Goal: Task Accomplishment & Management: Use online tool/utility

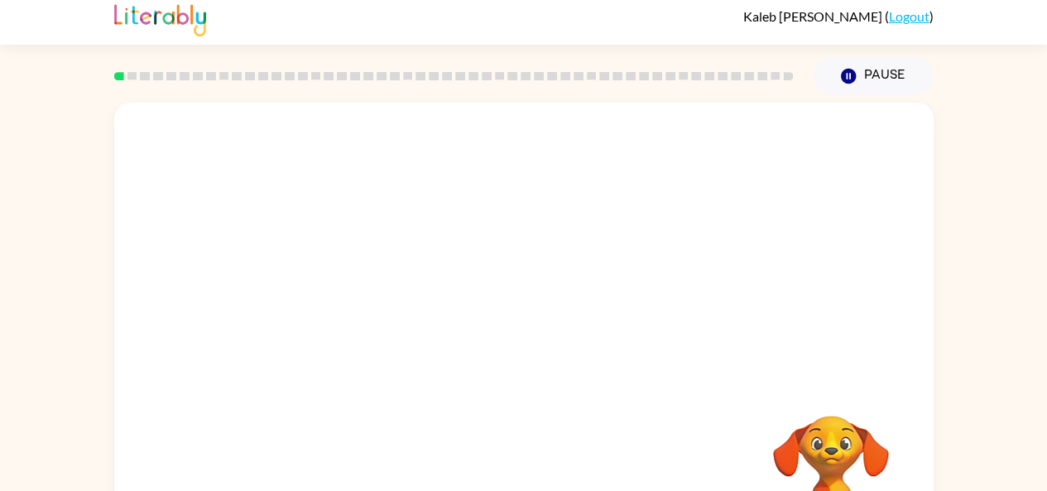
scroll to position [7, 0]
click at [294, 149] on div at bounding box center [523, 241] width 819 height 278
click at [347, 142] on video "Your browser must support playing .mp4 files to use Literably. Please try using…" at bounding box center [523, 241] width 819 height 278
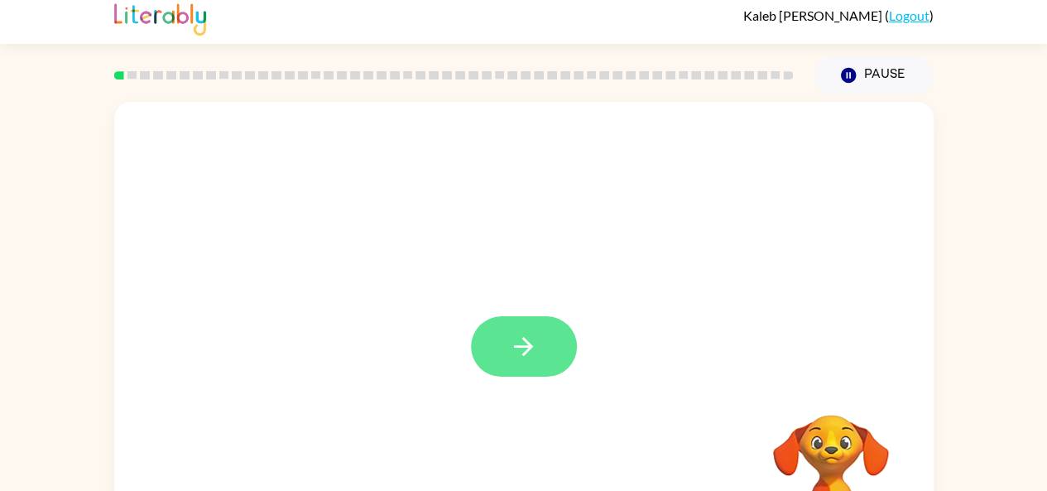
click at [503, 345] on button "button" at bounding box center [524, 346] width 106 height 60
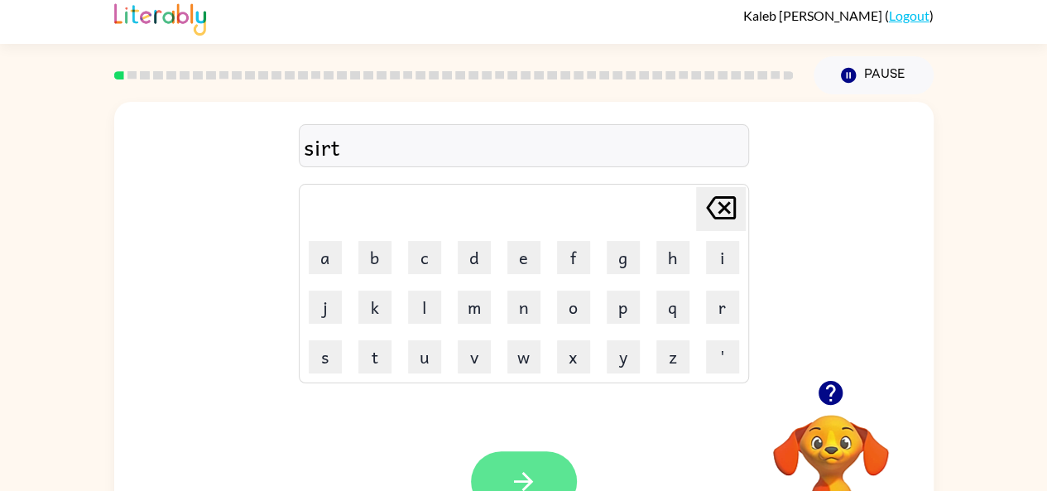
click at [534, 451] on button "button" at bounding box center [524, 481] width 106 height 60
click at [825, 385] on icon "button" at bounding box center [830, 393] width 24 height 24
click at [544, 483] on button "button" at bounding box center [524, 481] width 106 height 60
click at [553, 477] on button "button" at bounding box center [524, 481] width 106 height 60
click at [826, 386] on icon "button" at bounding box center [830, 392] width 29 height 29
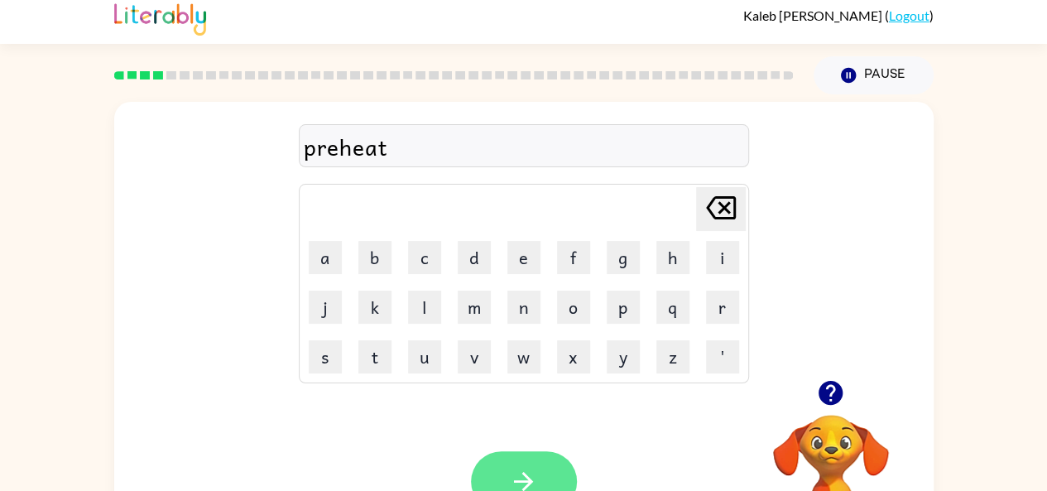
click at [549, 469] on button "button" at bounding box center [524, 481] width 106 height 60
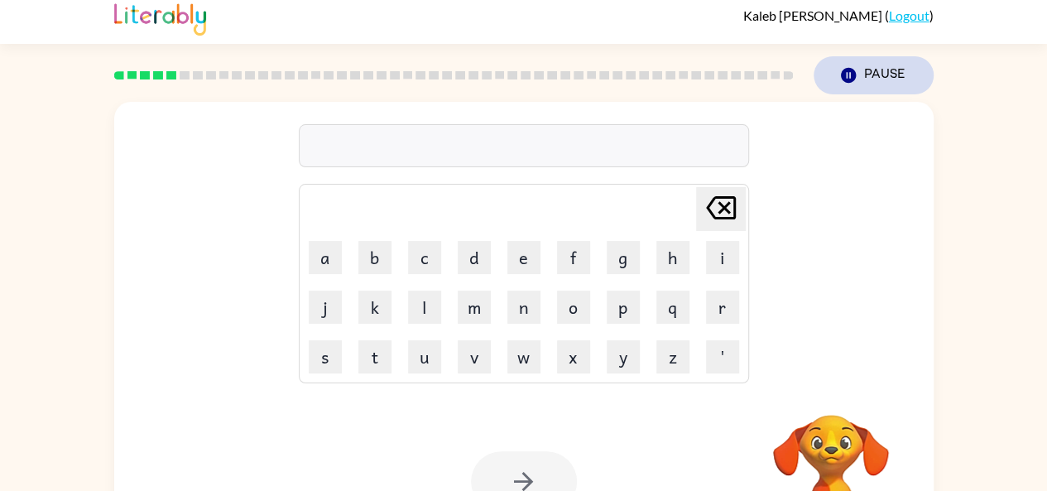
click at [841, 79] on icon "button" at bounding box center [847, 75] width 15 height 15
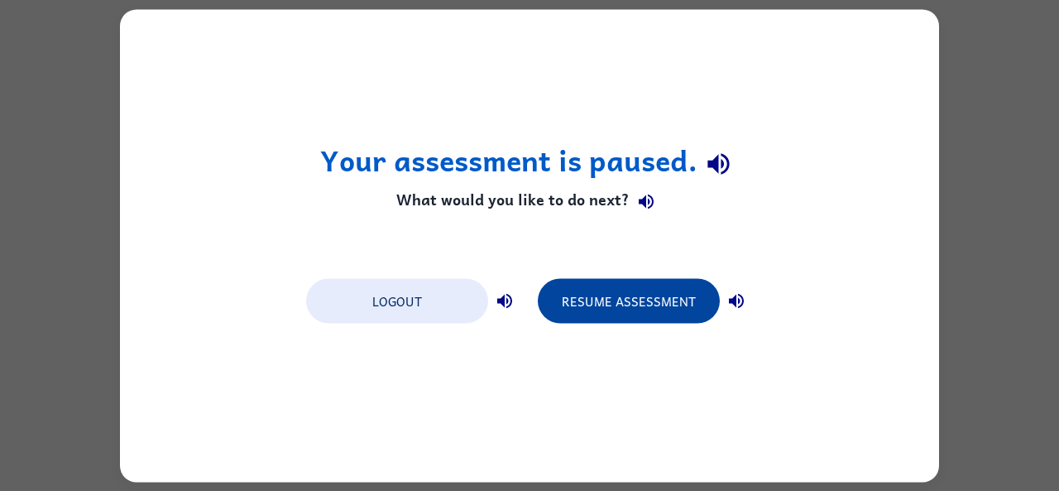
click at [654, 303] on button "Resume Assessment" at bounding box center [629, 300] width 182 height 45
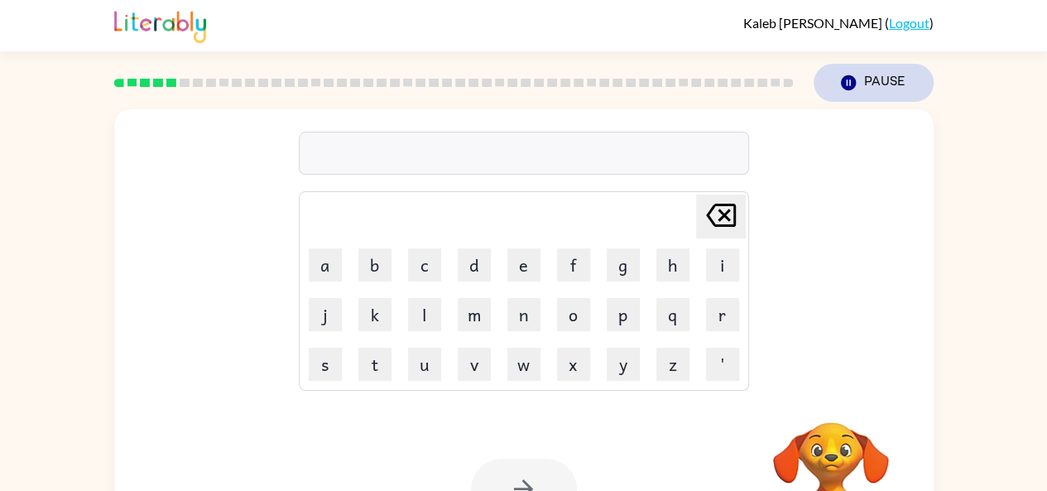
click at [878, 79] on button "Pause Pause" at bounding box center [873, 83] width 120 height 38
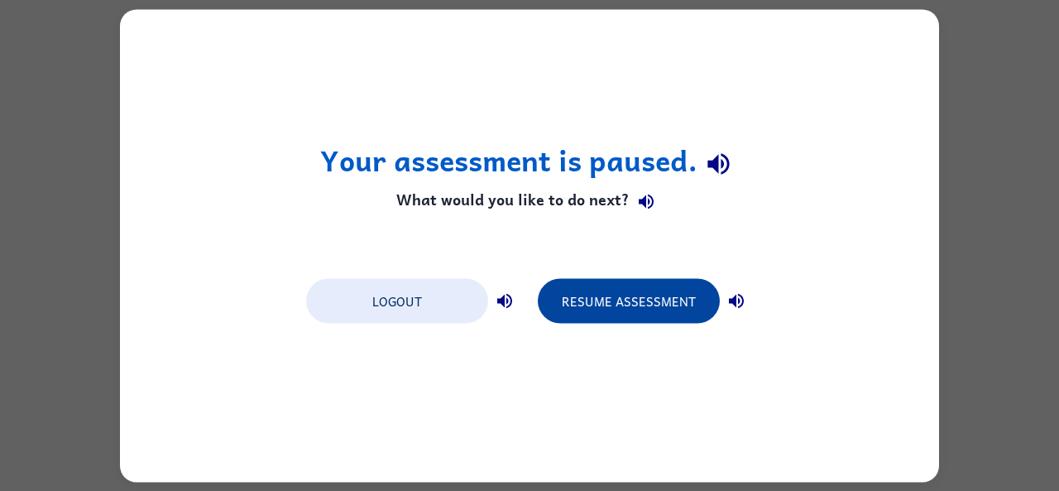
click at [666, 286] on button "Resume Assessment" at bounding box center [629, 300] width 182 height 45
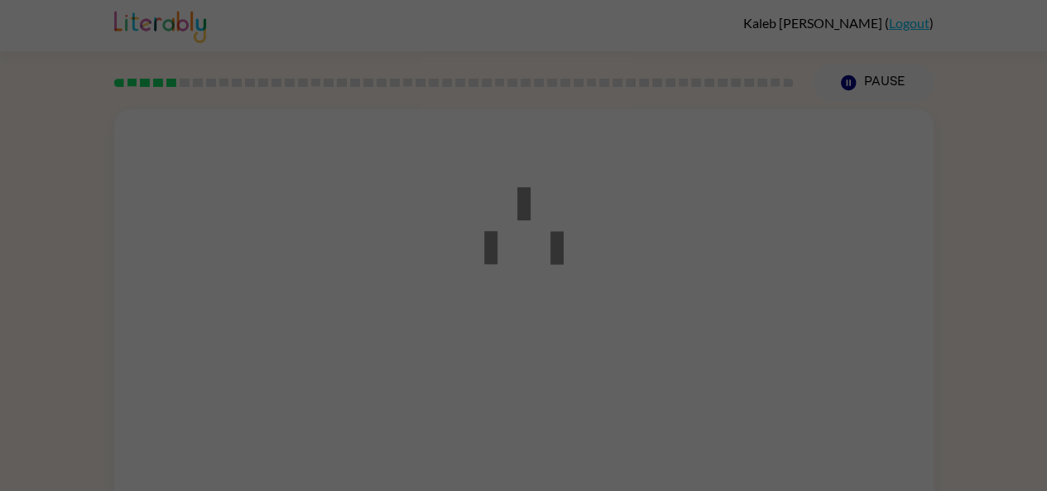
click at [673, 290] on div at bounding box center [523, 245] width 1047 height 491
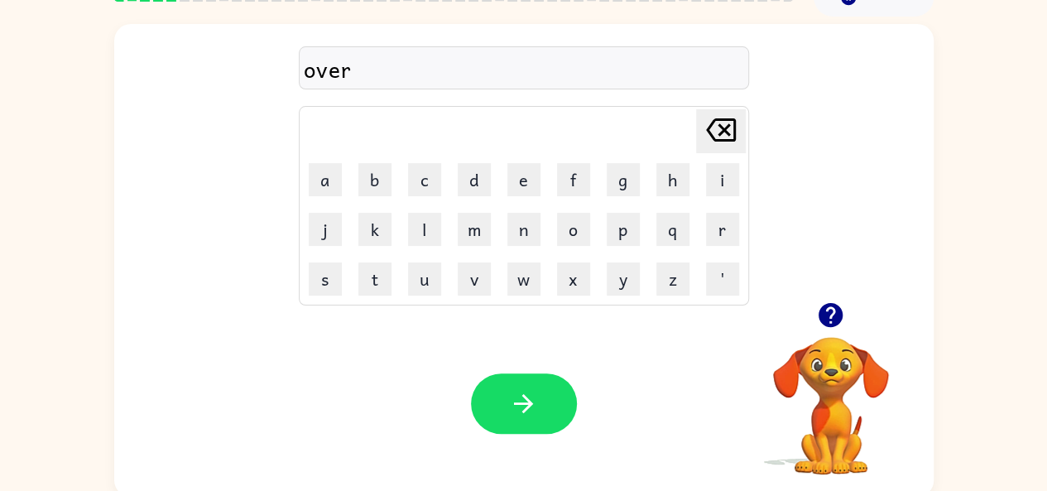
scroll to position [91, 0]
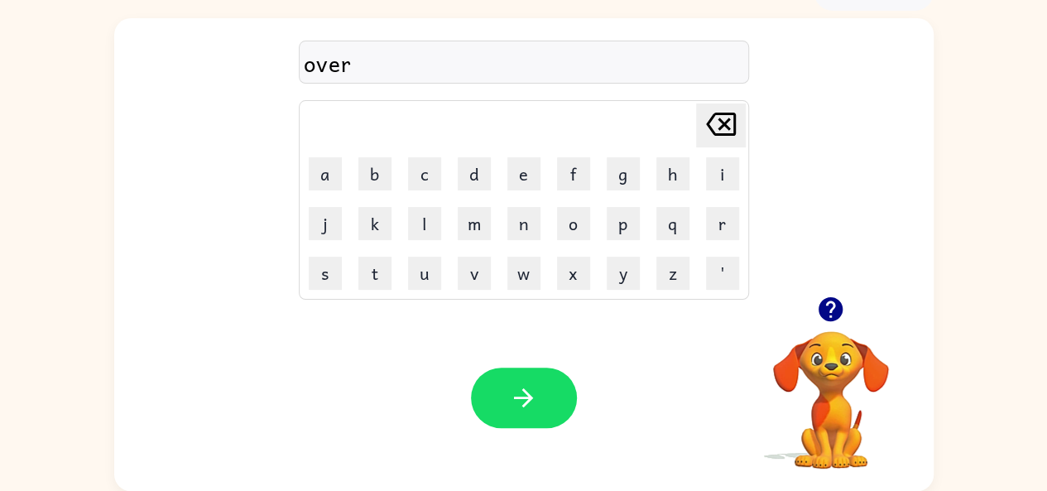
click at [494, 58] on div "over" at bounding box center [524, 63] width 440 height 35
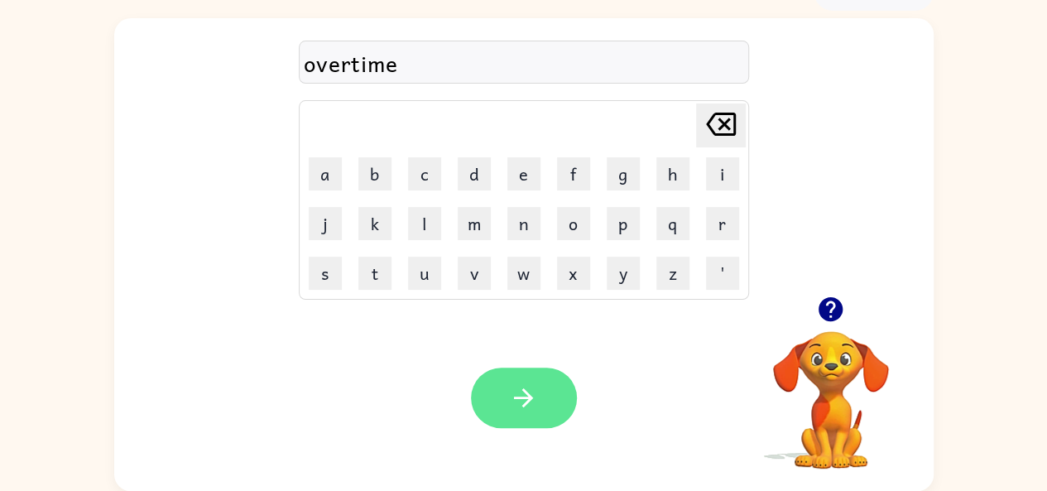
click at [530, 400] on icon "button" at bounding box center [523, 397] width 19 height 19
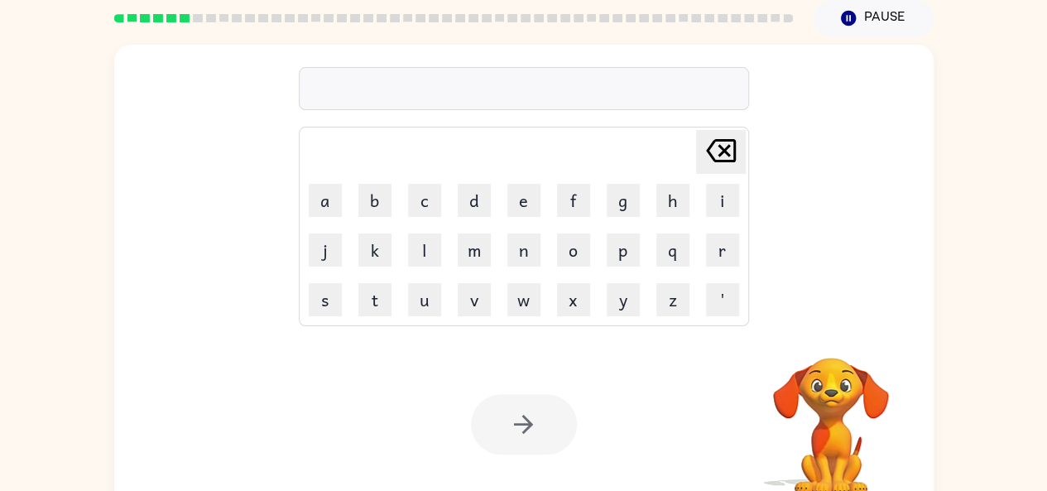
scroll to position [63, 0]
click at [841, 371] on video "Your browser must support playing .mp4 files to use Literably. Please try using…" at bounding box center [830, 415] width 165 height 165
click at [824, 400] on video "Your browser must support playing .mp4 files to use Literably. Please try using…" at bounding box center [830, 415] width 165 height 165
click at [837, 394] on video "Your browser must support playing .mp4 files to use Literably. Please try using…" at bounding box center [830, 415] width 165 height 165
click at [827, 407] on video "Your browser must support playing .mp4 files to use Literably. Please try using…" at bounding box center [830, 415] width 165 height 165
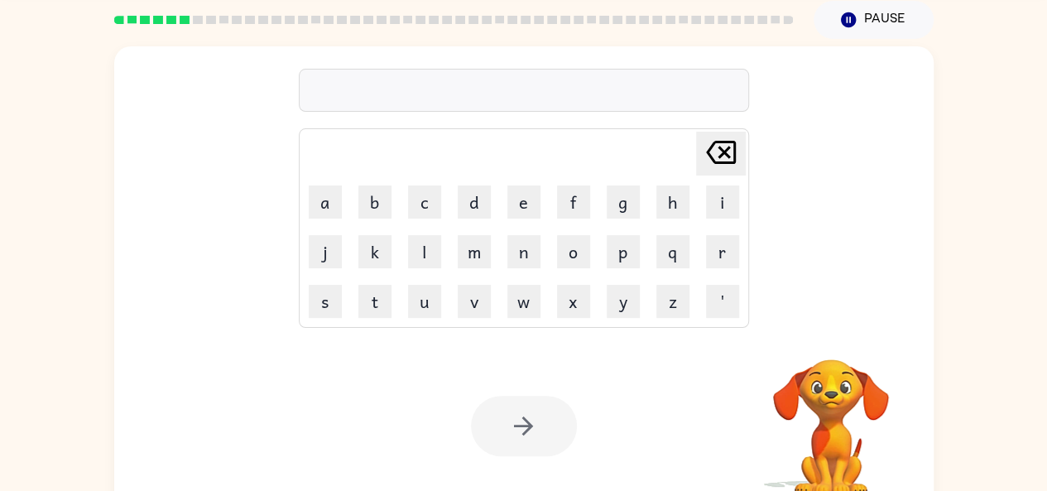
click at [821, 402] on video "Your browser must support playing .mp4 files to use Literably. Please try using…" at bounding box center [830, 415] width 165 height 165
click at [836, 395] on video "Your browser must support playing .mp4 files to use Literably. Please try using…" at bounding box center [830, 415] width 165 height 165
click at [902, 17] on button "Pause Pause" at bounding box center [873, 20] width 120 height 38
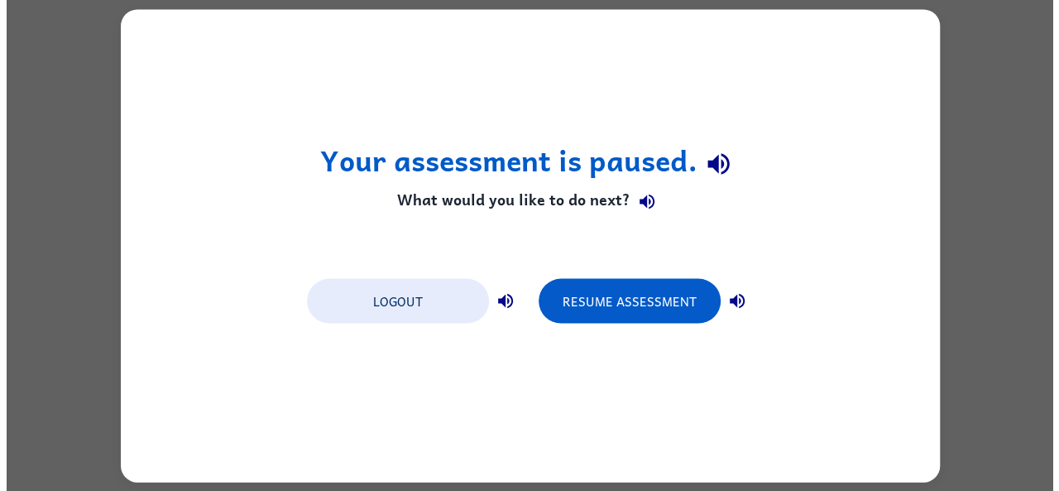
scroll to position [0, 0]
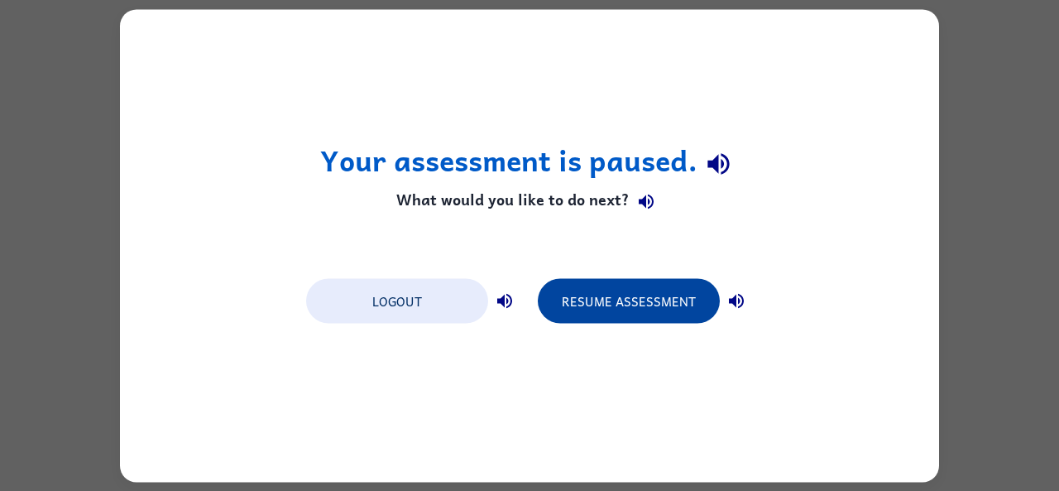
click at [626, 312] on button "Resume Assessment" at bounding box center [629, 300] width 182 height 45
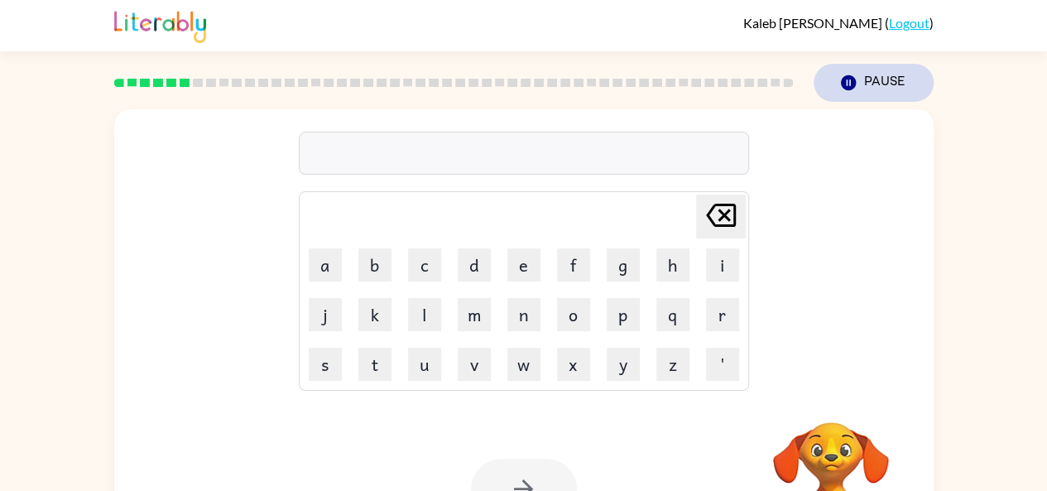
click at [873, 83] on button "Pause Pause" at bounding box center [873, 83] width 120 height 38
